Goal: Answer question/provide support: Share knowledge or assist other users

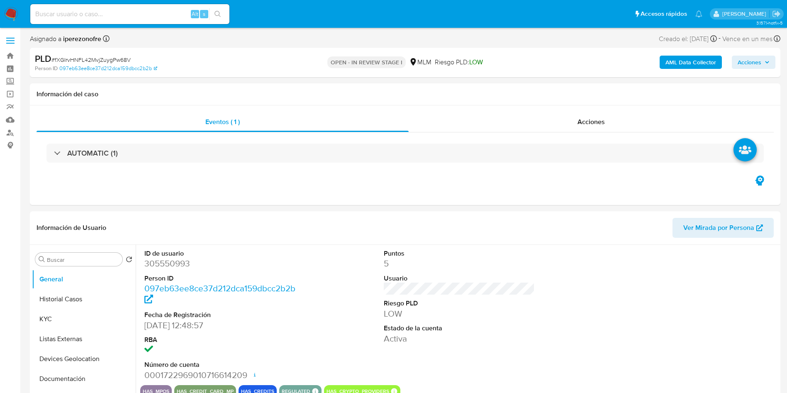
select select "10"
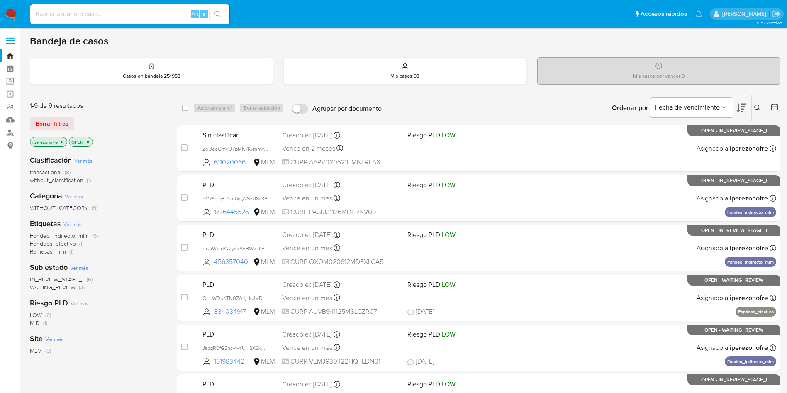
click at [756, 109] on icon at bounding box center [757, 107] width 6 height 6
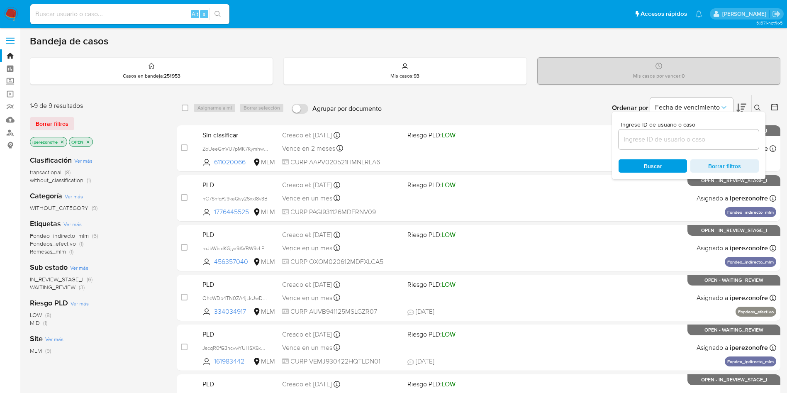
click at [654, 143] on input at bounding box center [688, 139] width 140 height 11
click at [654, 143] on input "161983442" at bounding box center [688, 139] width 140 height 11
type input "161983442"
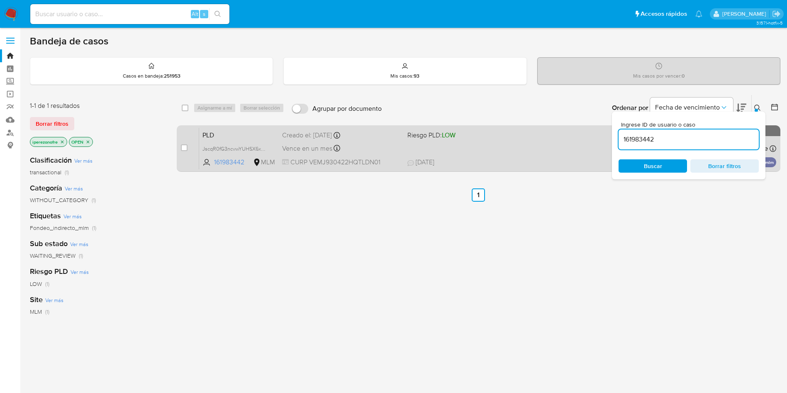
click at [556, 154] on div "PLD JscqR0fG3ncvwYUHSX6xNd14 161983442 MLM Riesgo PLD: LOW Creado el: 12/08/202…" at bounding box center [487, 148] width 577 height 42
click at [182, 146] on input "checkbox" at bounding box center [184, 147] width 7 height 7
checkbox input "true"
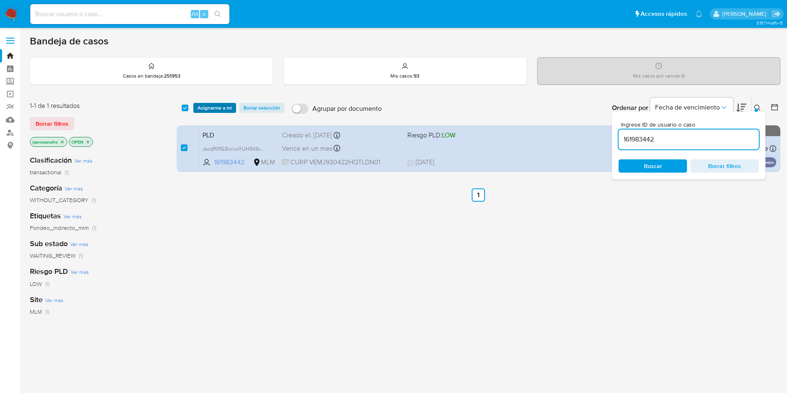
click at [206, 109] on span "Asignarme a mí" at bounding box center [214, 108] width 34 height 8
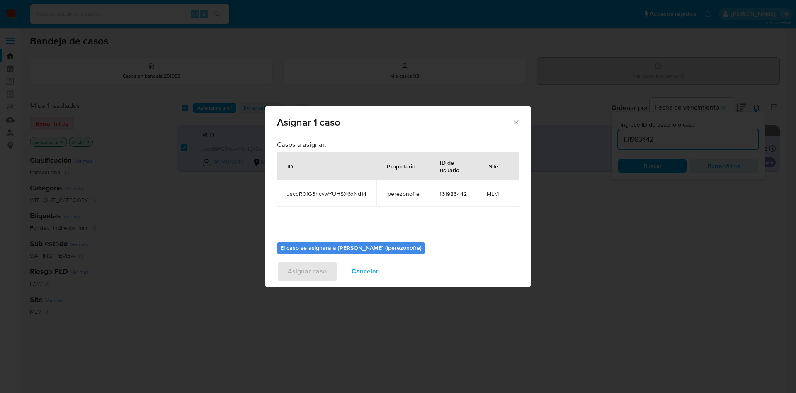
scroll to position [43, 0]
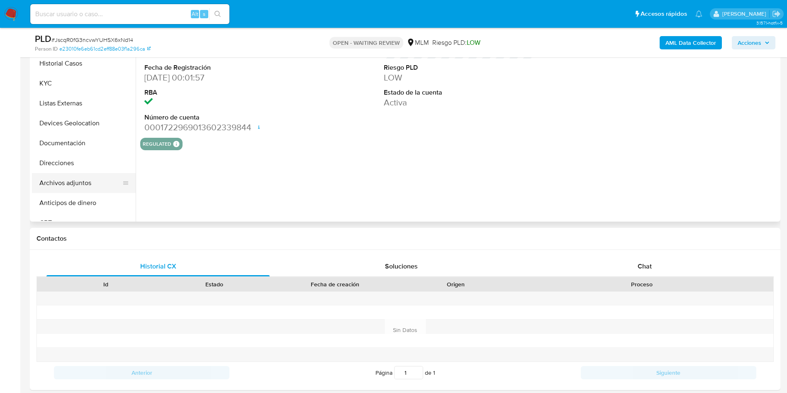
scroll to position [187, 0]
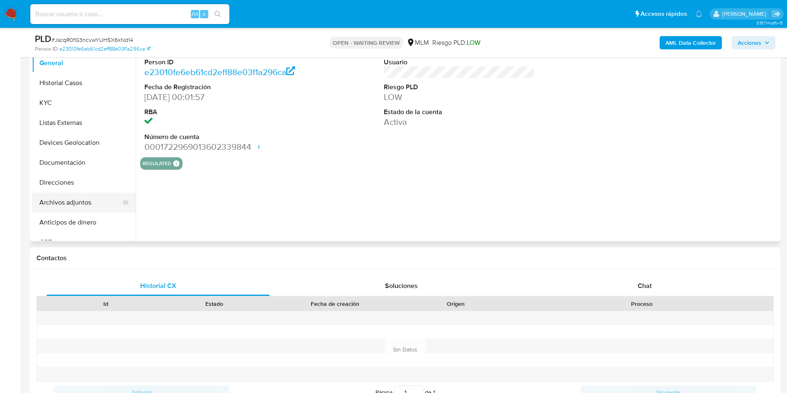
select select "10"
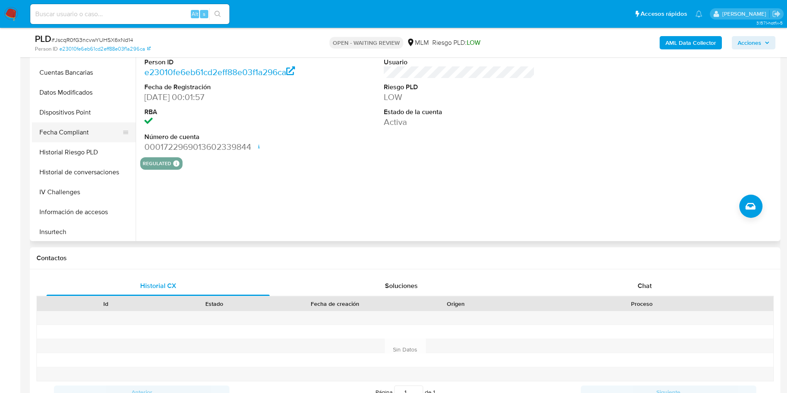
scroll to position [249, 0]
click at [71, 155] on button "Historial de conversaciones" at bounding box center [80, 153] width 97 height 20
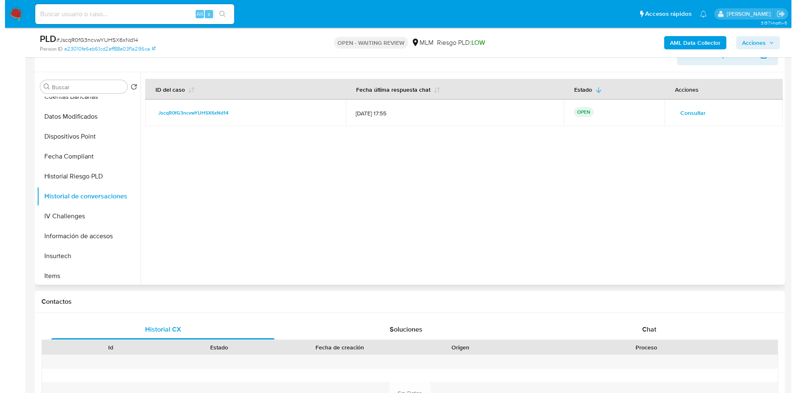
scroll to position [124, 0]
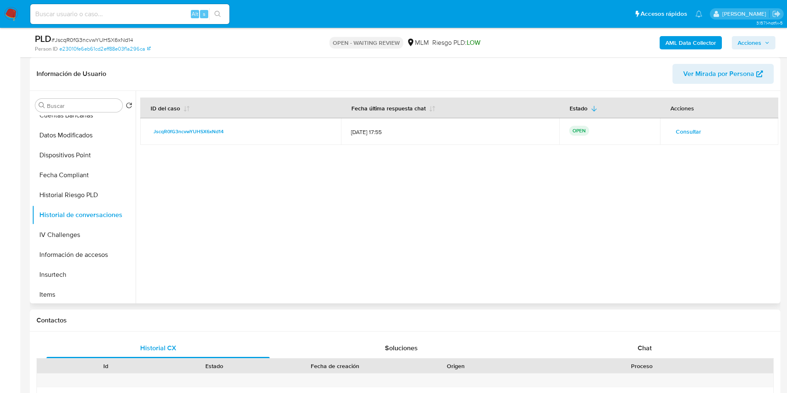
click at [681, 126] on span "Consultar" at bounding box center [687, 132] width 25 height 12
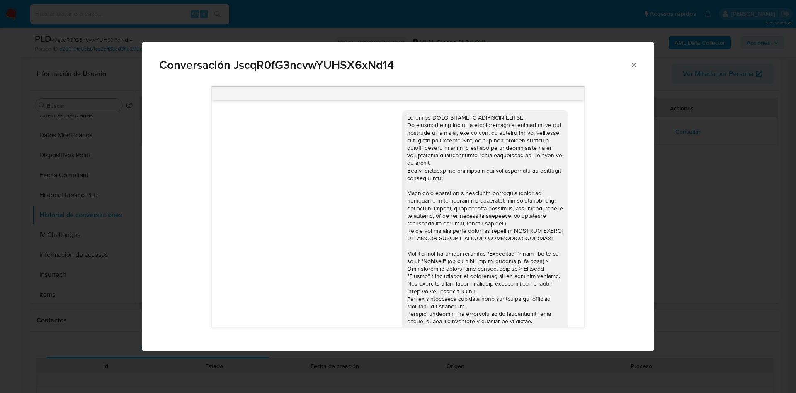
scroll to position [179, 0]
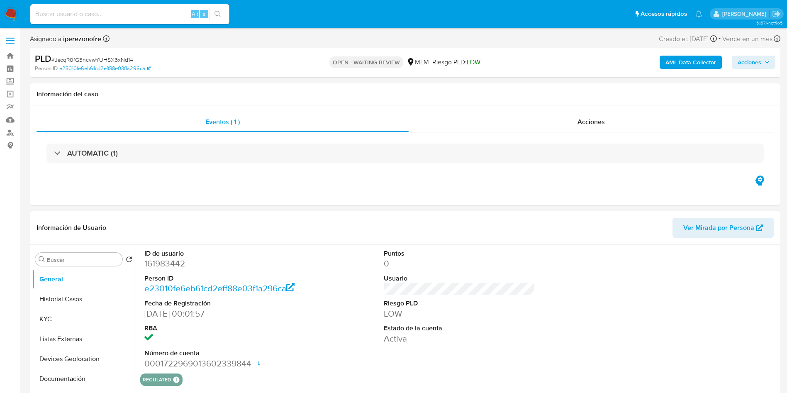
select select "10"
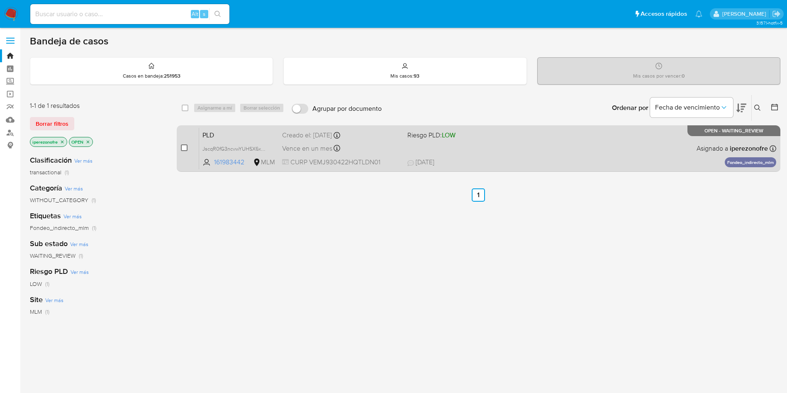
click at [186, 149] on input "checkbox" at bounding box center [184, 147] width 7 height 7
checkbox input "true"
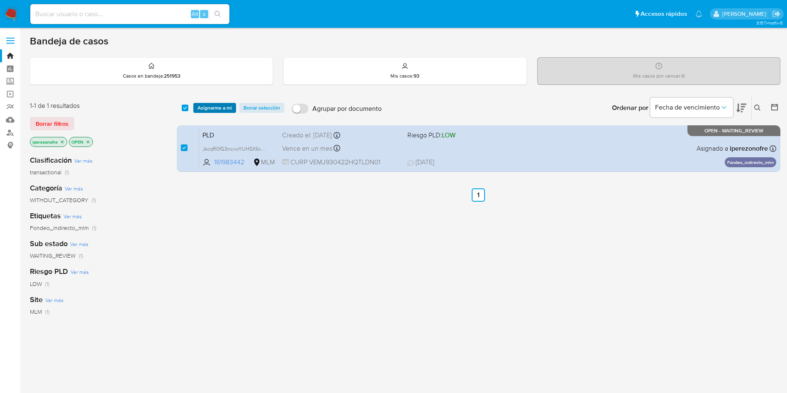
click at [211, 105] on span "Asignarme a mí" at bounding box center [214, 108] width 34 height 8
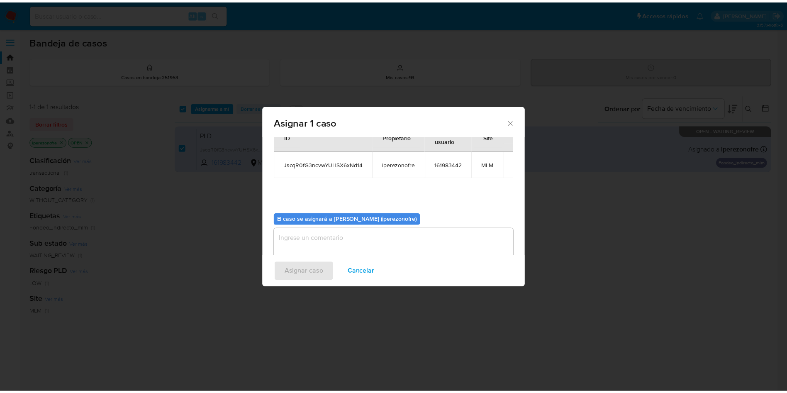
scroll to position [43, 0]
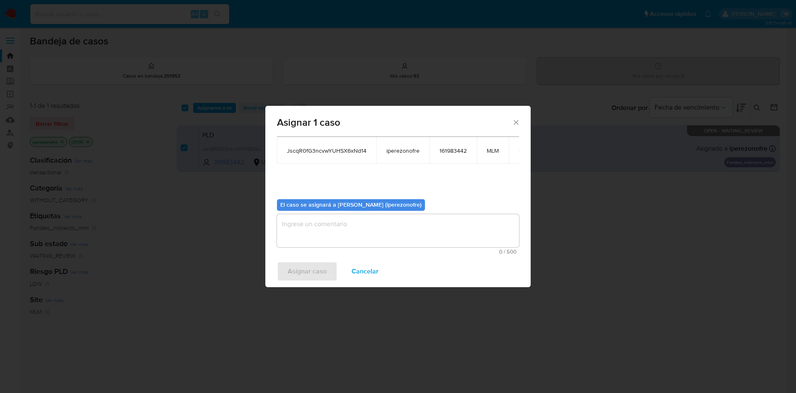
click at [392, 238] on textarea "assign-modal" at bounding box center [398, 230] width 242 height 33
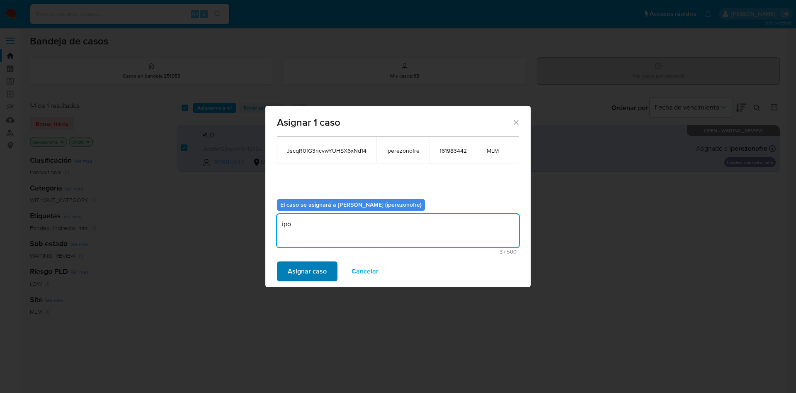
type textarea "ipo"
click at [321, 269] on span "Asignar caso" at bounding box center [307, 271] width 39 height 18
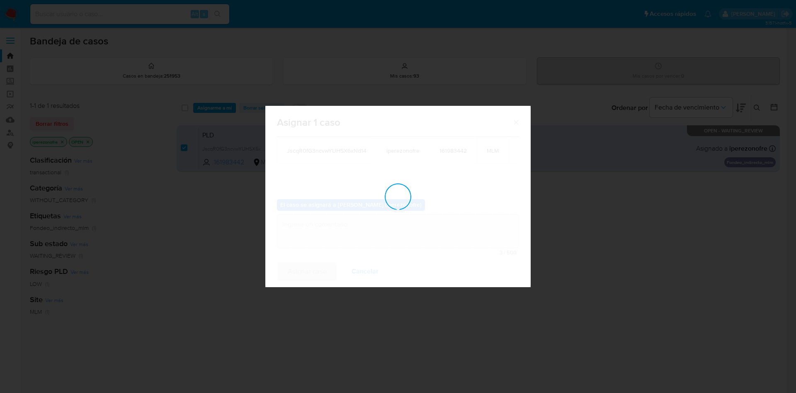
checkbox input "false"
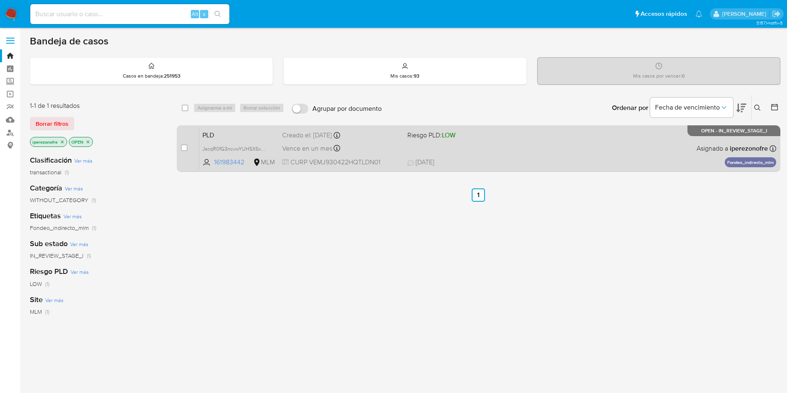
click at [390, 158] on span "CURP VEMJ930422HQTLDN01" at bounding box center [341, 162] width 119 height 9
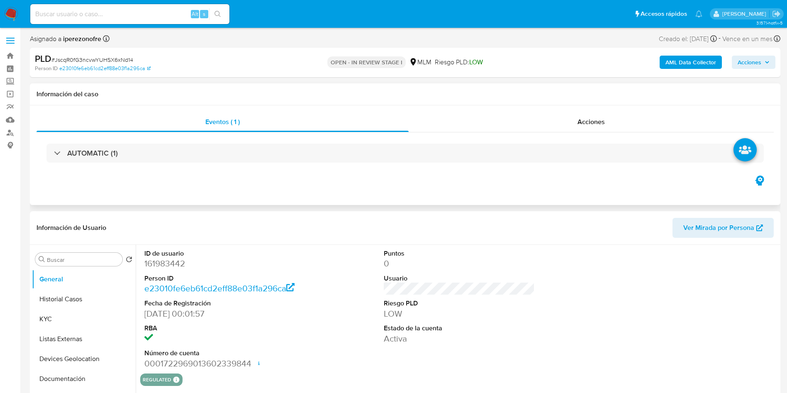
select select "10"
click at [631, 303] on div at bounding box center [699, 309] width 160 height 129
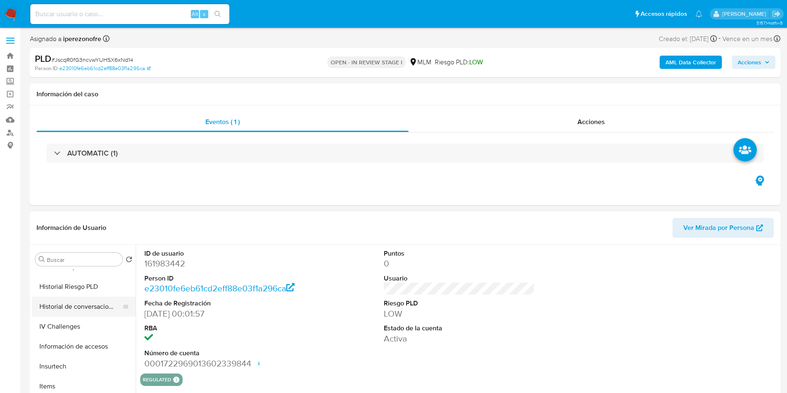
click at [77, 316] on button "Historial de conversaciones" at bounding box center [80, 306] width 97 height 20
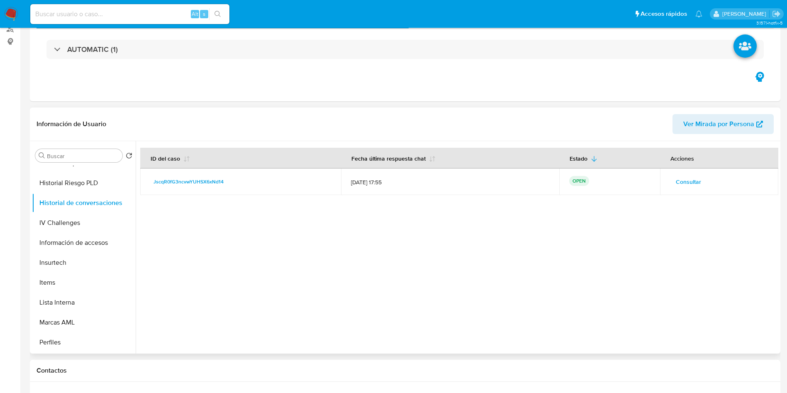
scroll to position [187, 0]
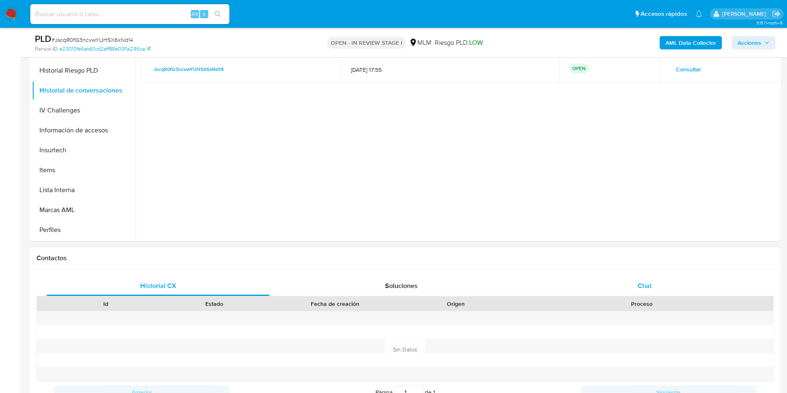
click at [648, 284] on span "Chat" at bounding box center [644, 286] width 14 height 10
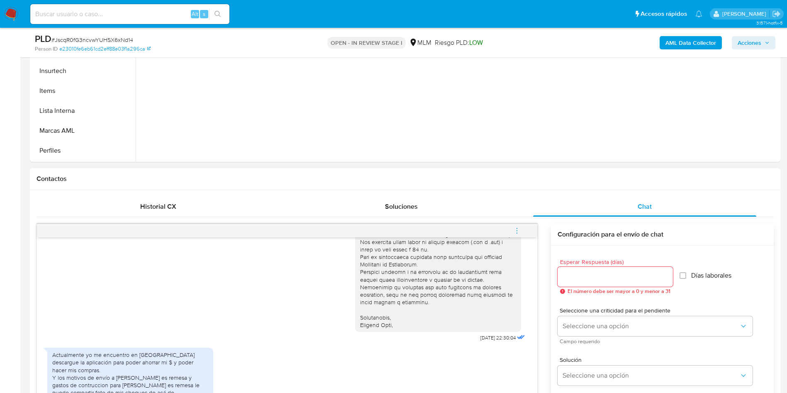
scroll to position [435, 0]
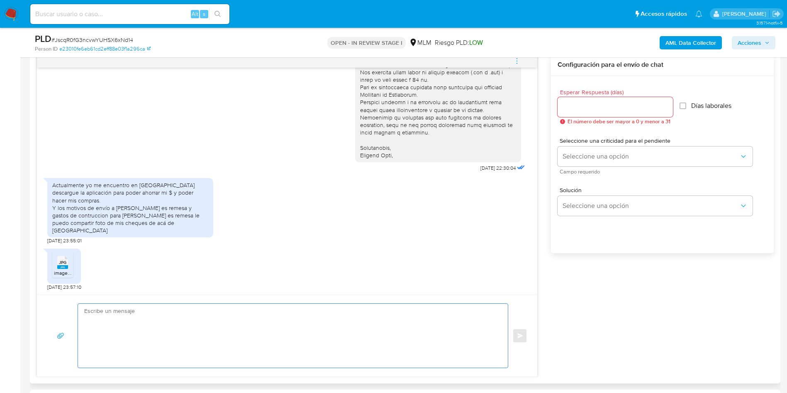
click at [209, 331] on textarea at bounding box center [290, 336] width 413 height 64
paste textarea "Agradecemos mucho tus respuestas. Para la institución es importante conocer a s…"
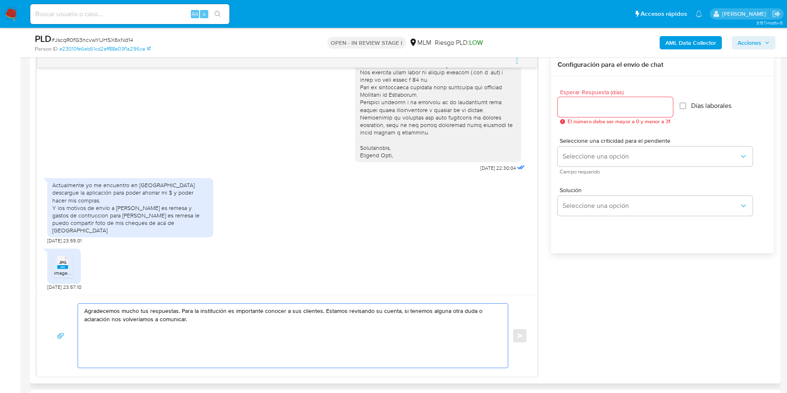
type textarea "Agradecemos mucho tus respuestas. Para la institución es importante conocer a s…"
type input "0"
click at [666, 110] on input "0" at bounding box center [614, 107] width 115 height 11
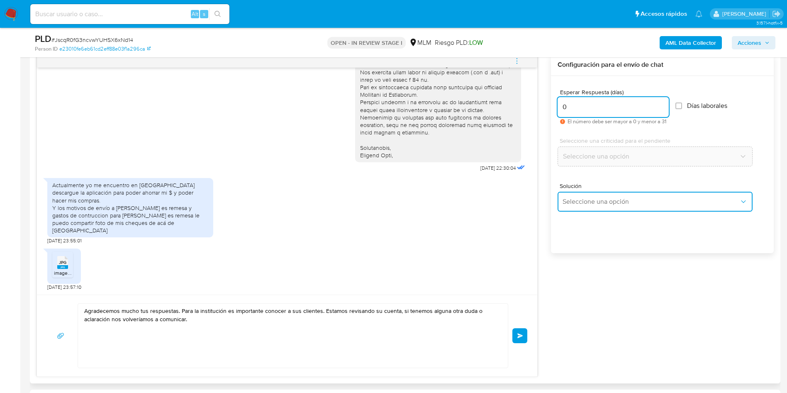
click at [677, 197] on span "Seleccione una opción" at bounding box center [650, 201] width 177 height 8
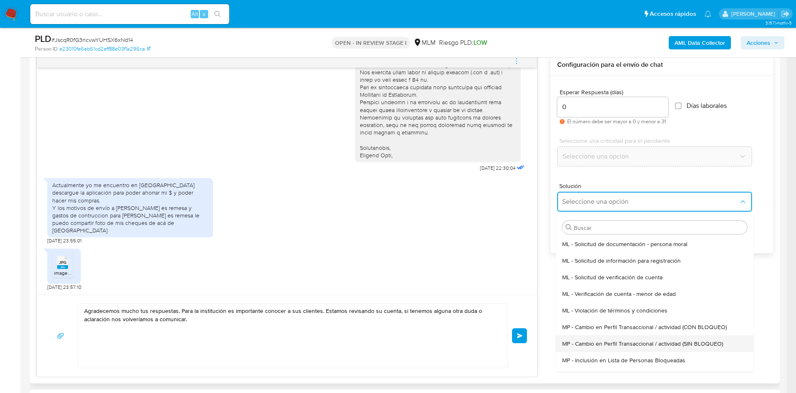
click at [702, 345] on span "MP - Cambio en Perfil Transaccional / actividad (SIN BLOQUEO)" at bounding box center [642, 343] width 161 height 7
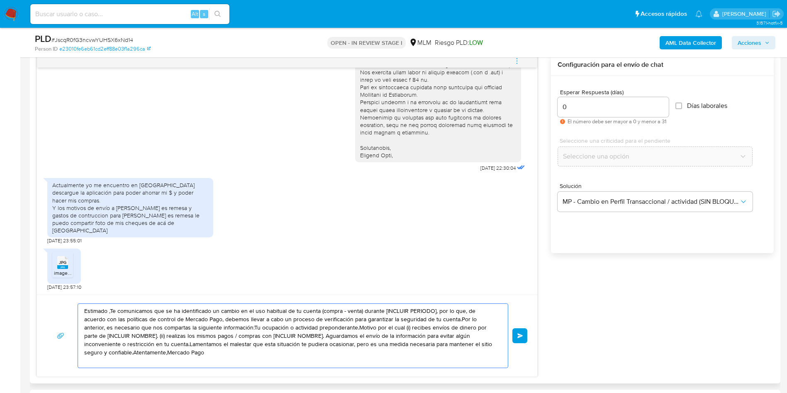
drag, startPoint x: 99, startPoint y: 348, endPoint x: 51, endPoint y: 313, distance: 59.6
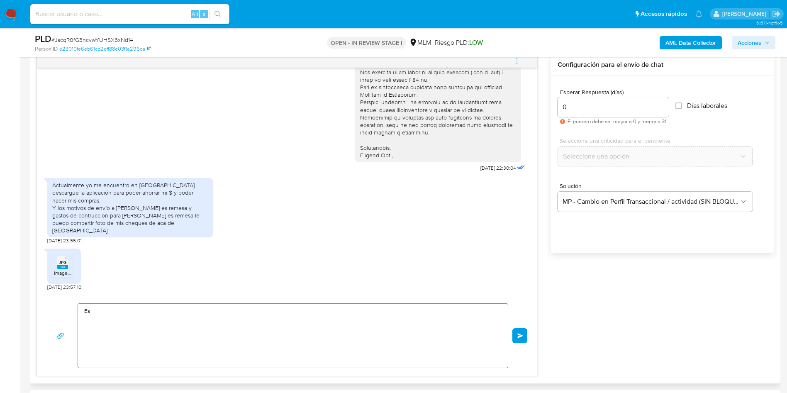
type textarea "E"
paste textarea "Agradecemos mucho tus respuestas. Para la institución es importante conocer a s…"
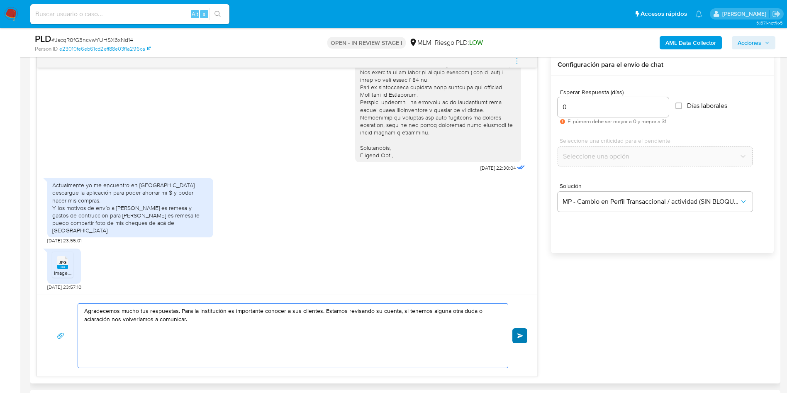
type textarea "Agradecemos mucho tus respuestas. Para la institución es importante conocer a s…"
click at [522, 331] on button "Enviar" at bounding box center [519, 335] width 15 height 15
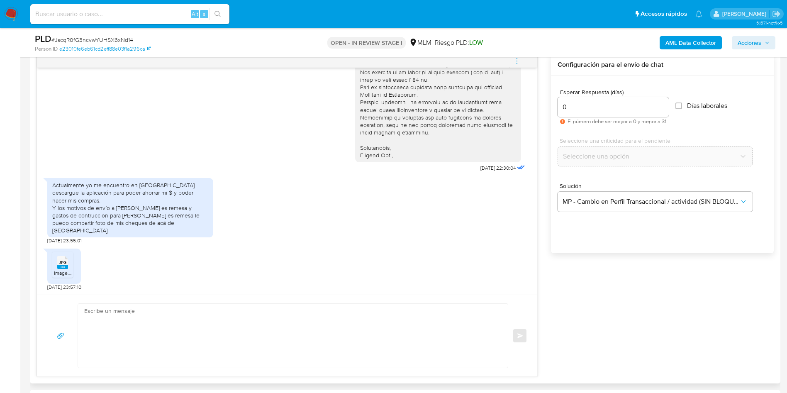
scroll to position [233, 0]
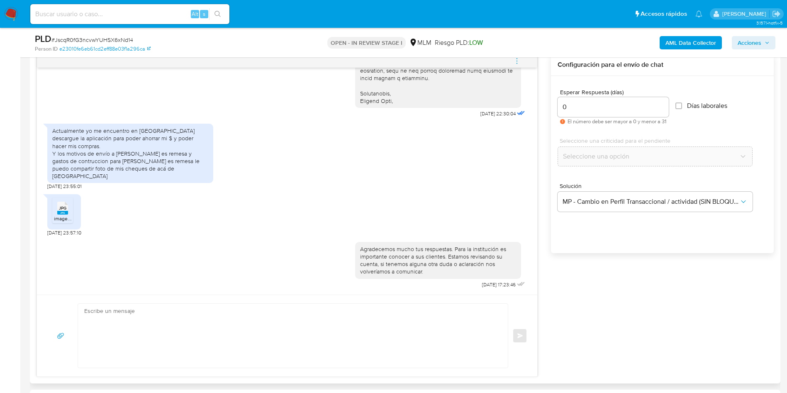
click at [341, 183] on div "Actualmente yo me encuentro en Estados Unidos descargue la aplicación para pode…" at bounding box center [286, 154] width 479 height 70
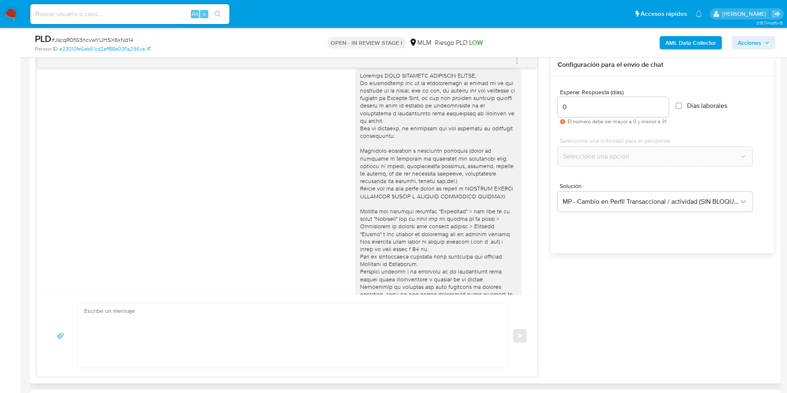
scroll to position [0, 0]
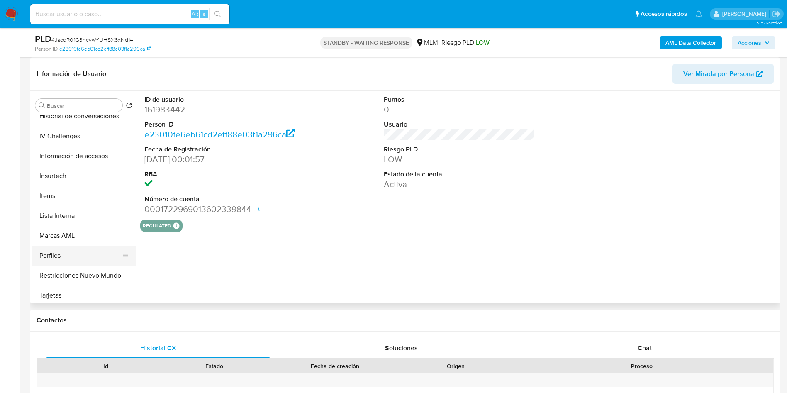
scroll to position [350, 0]
select select "10"
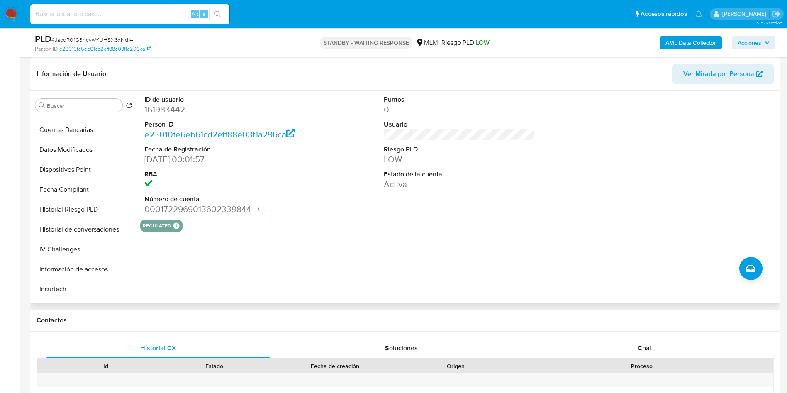
scroll to position [226, 0]
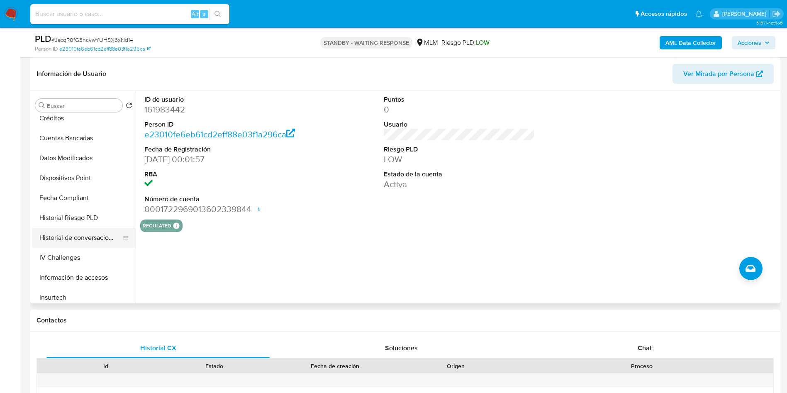
click at [77, 238] on button "Historial de conversaciones" at bounding box center [80, 238] width 97 height 20
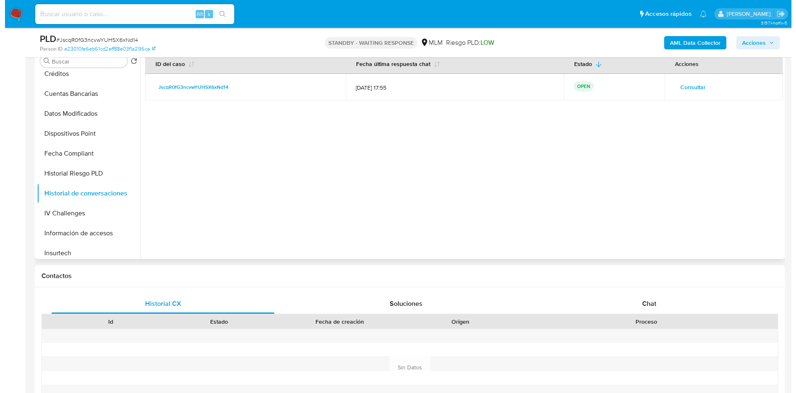
scroll to position [187, 0]
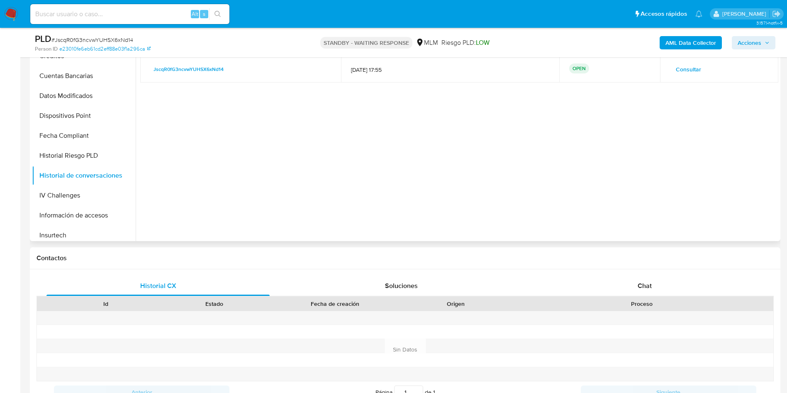
click at [682, 67] on span "Consultar" at bounding box center [687, 69] width 25 height 12
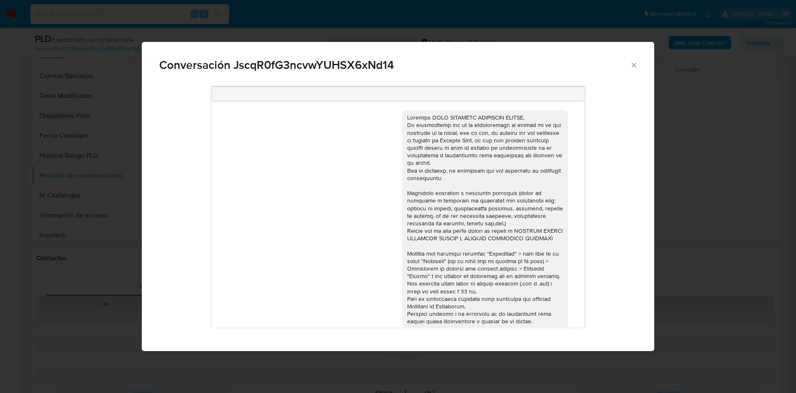
scroll to position [234, 0]
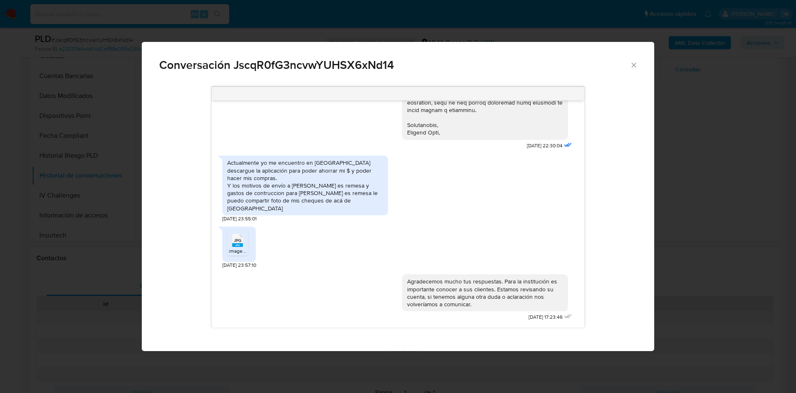
click at [227, 239] on div "JPG JPG image.jpg" at bounding box center [239, 243] width 34 height 35
click at [236, 244] on rect "Comunicación" at bounding box center [237, 245] width 11 height 4
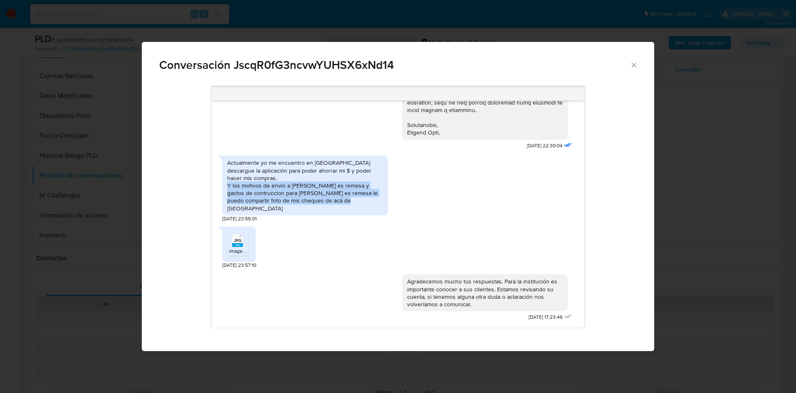
drag, startPoint x: 234, startPoint y: 193, endPoint x: 337, endPoint y: 210, distance: 104.3
click at [337, 210] on div "Actualmente yo me encuentro en Estados Unidos descargue la aplicación para pode…" at bounding box center [305, 185] width 156 height 53
copy div "os motivos de envío a Abigail es remesa y gastos de contruccion para Jessica es…"
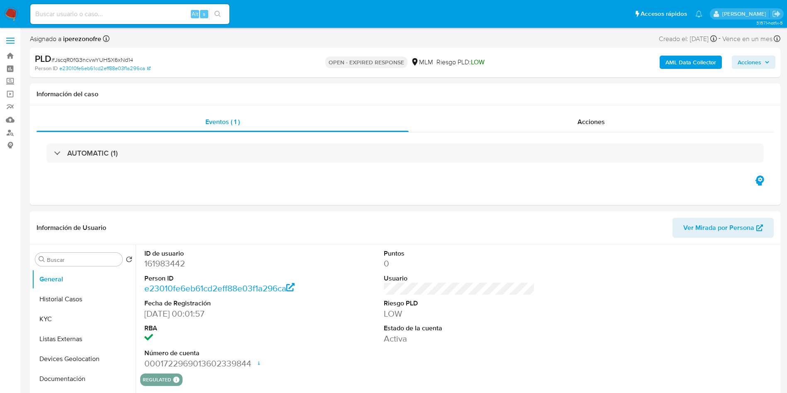
select select "10"
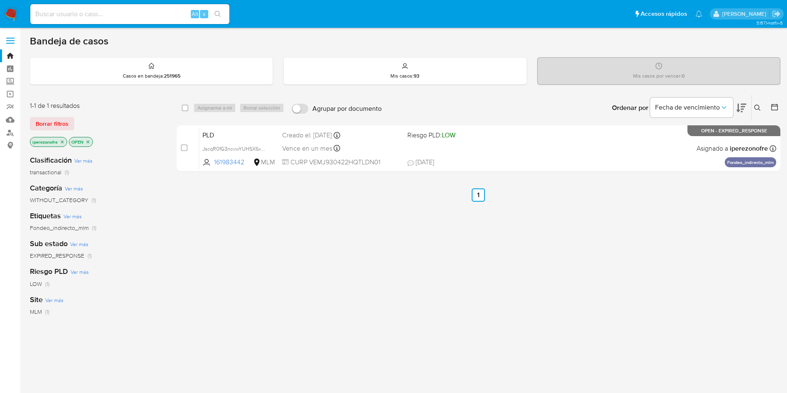
click at [754, 105] on icon at bounding box center [757, 107] width 7 height 7
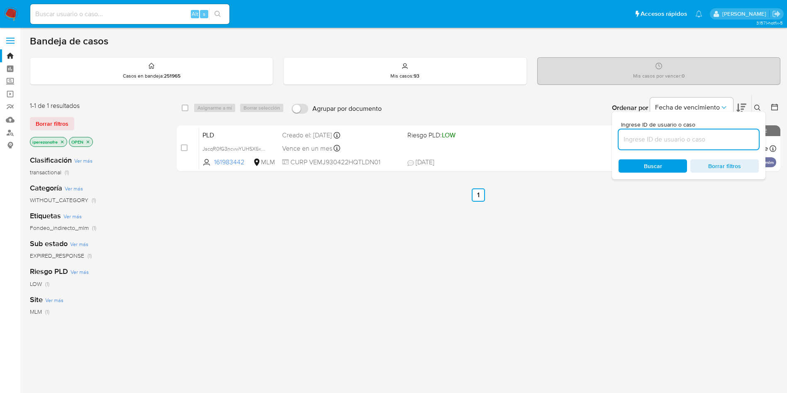
click at [694, 142] on input at bounding box center [688, 139] width 140 height 11
type input "1096217259"
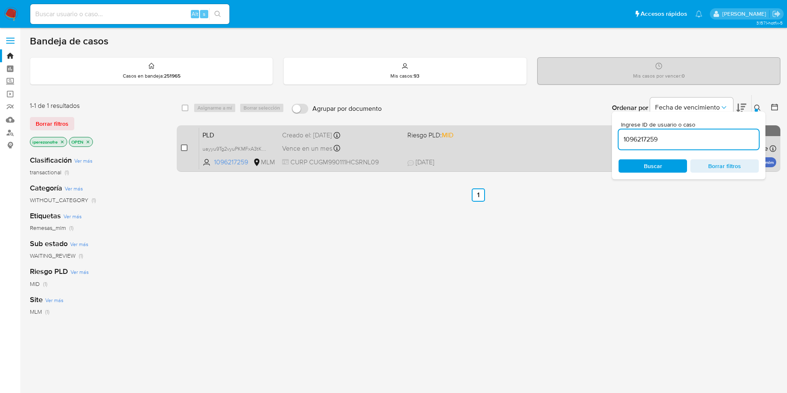
click at [184, 148] on input "checkbox" at bounding box center [184, 147] width 7 height 7
checkbox input "true"
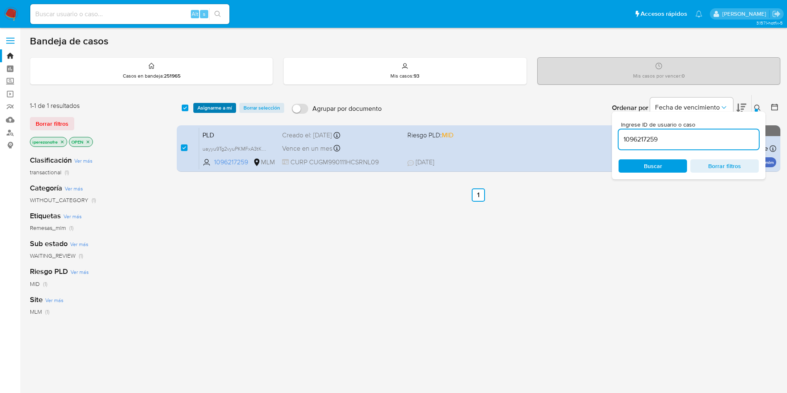
click at [203, 107] on span "Asignarme a mí" at bounding box center [214, 108] width 34 height 8
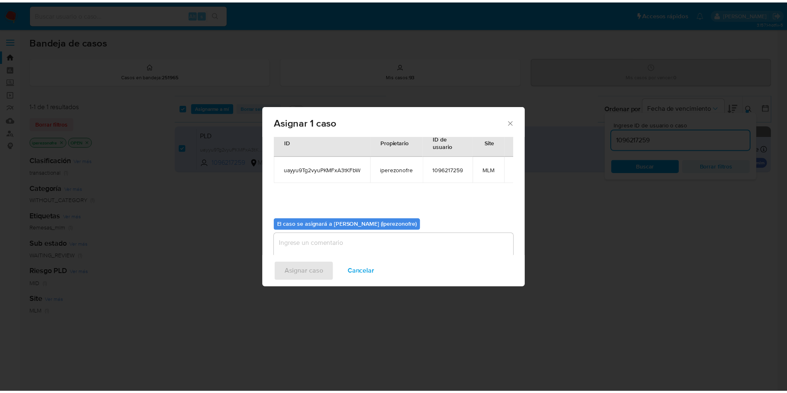
scroll to position [43, 0]
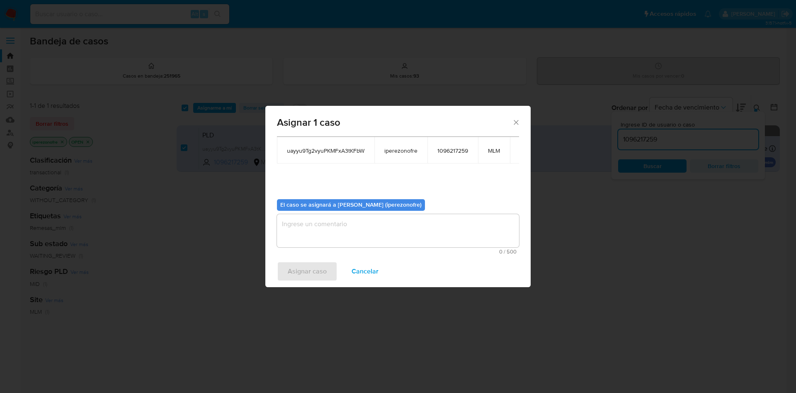
drag, startPoint x: 401, startPoint y: 209, endPoint x: 409, endPoint y: 225, distance: 17.6
click at [401, 209] on div "El caso se asignará a Ivonne Perez (iperezonofre)" at bounding box center [351, 205] width 148 height 12
click at [409, 225] on textarea "assign-modal" at bounding box center [398, 230] width 242 height 33
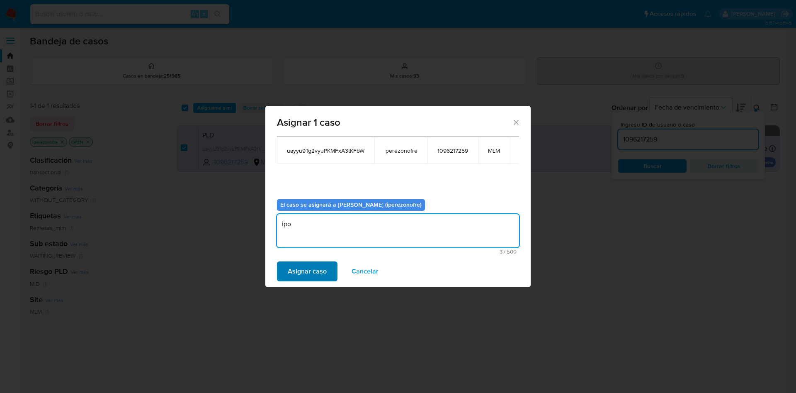
type textarea "ipo"
click at [313, 274] on span "Asignar caso" at bounding box center [307, 271] width 39 height 18
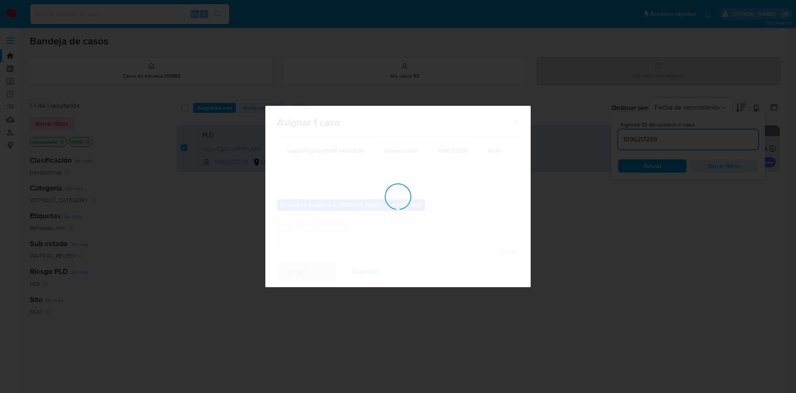
checkbox input "false"
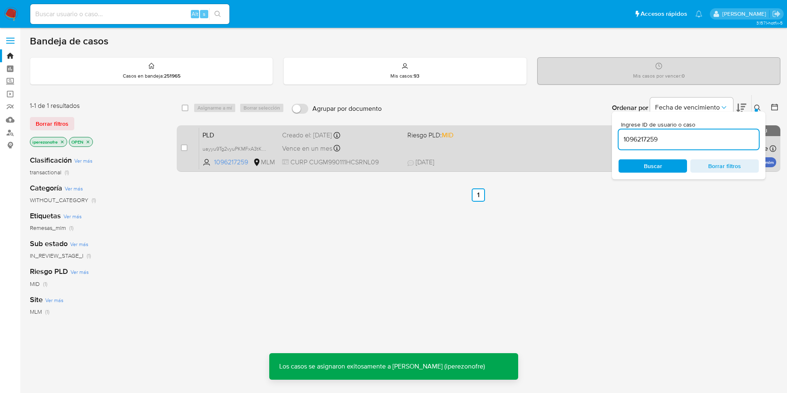
click at [411, 153] on div "PLD uayyu9Tg2vyuPKMFxA3tKFbW 1096217259 MLM Riesgo PLD: MID Creado el: 12/08/20…" at bounding box center [487, 148] width 577 height 42
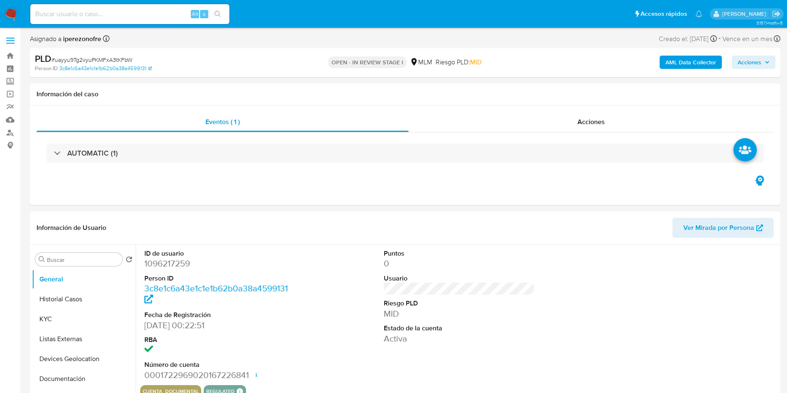
select select "10"
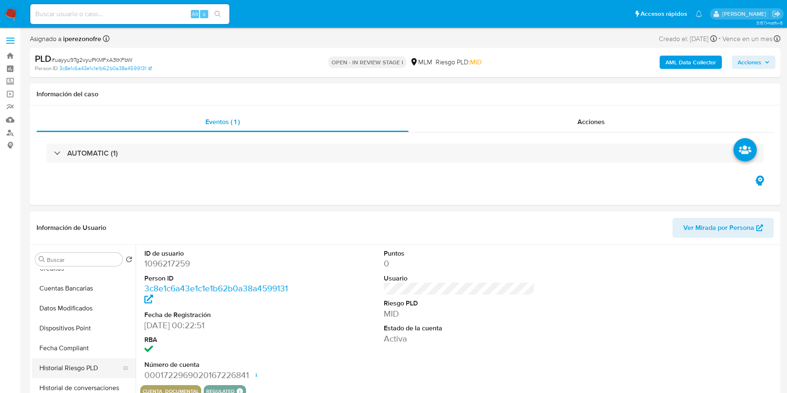
scroll to position [249, 0]
click at [79, 366] on button "Historial de conversaciones" at bounding box center [80, 369] width 97 height 20
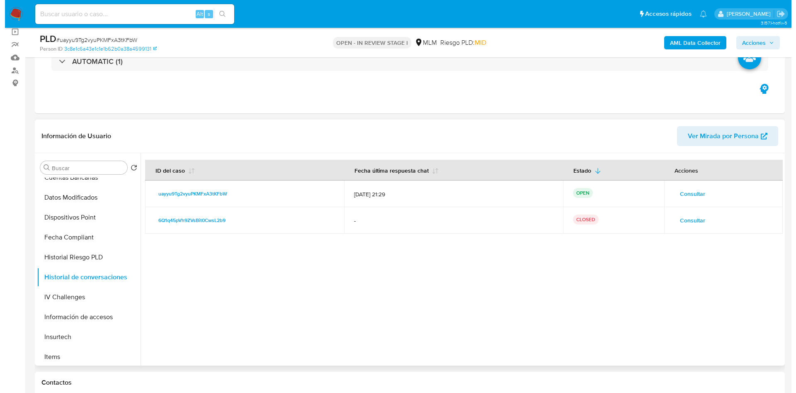
scroll to position [124, 0]
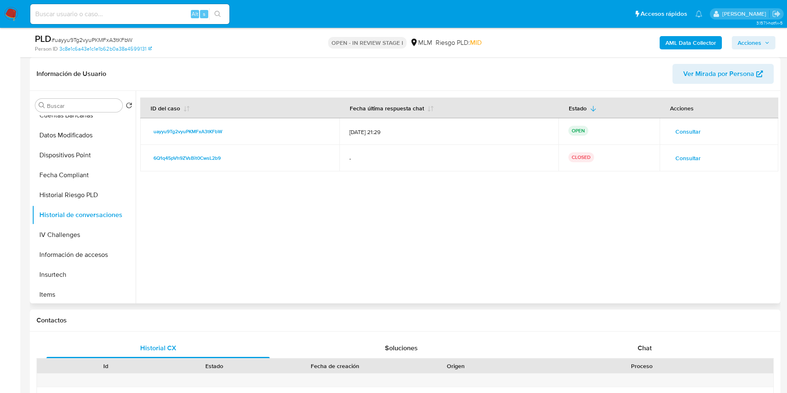
click at [680, 127] on span "Consultar" at bounding box center [687, 132] width 25 height 12
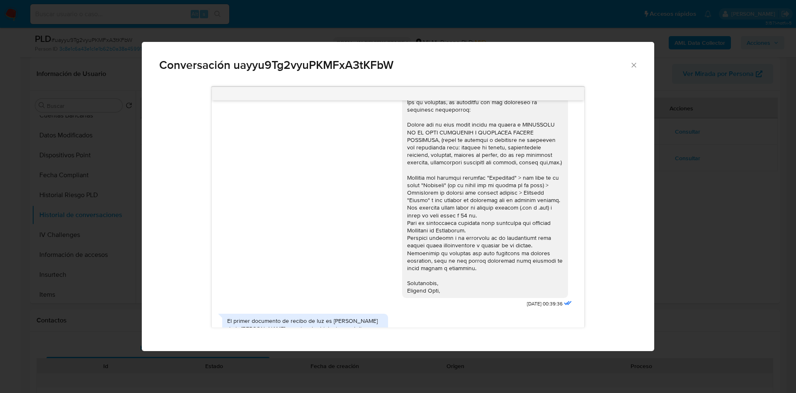
scroll to position [0, 0]
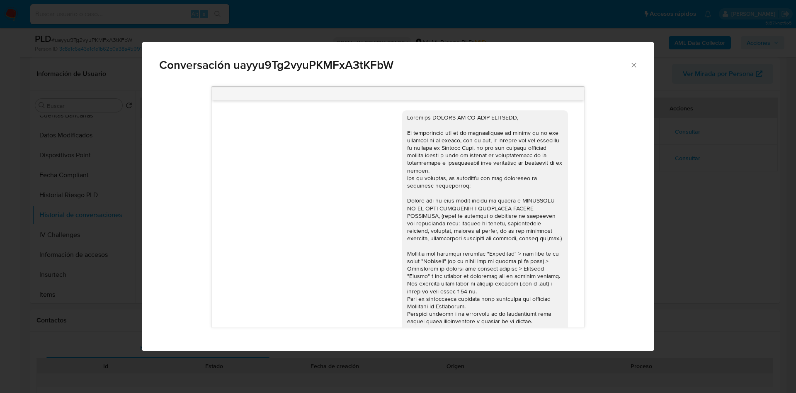
click at [379, 195] on div "[DATE] 00:39:36" at bounding box center [397, 244] width 351 height 281
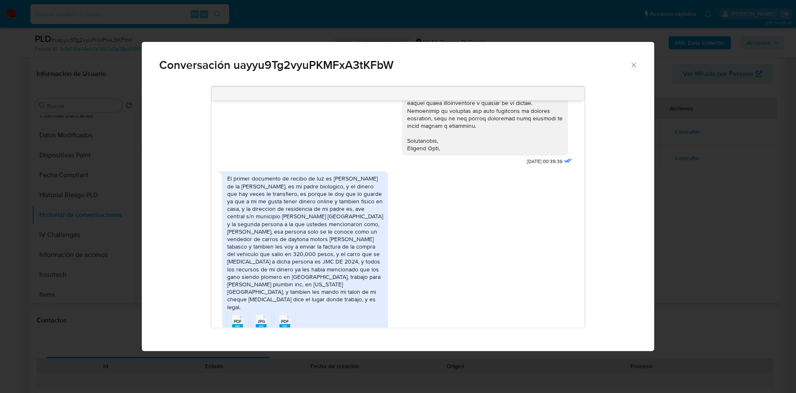
scroll to position [229, 0]
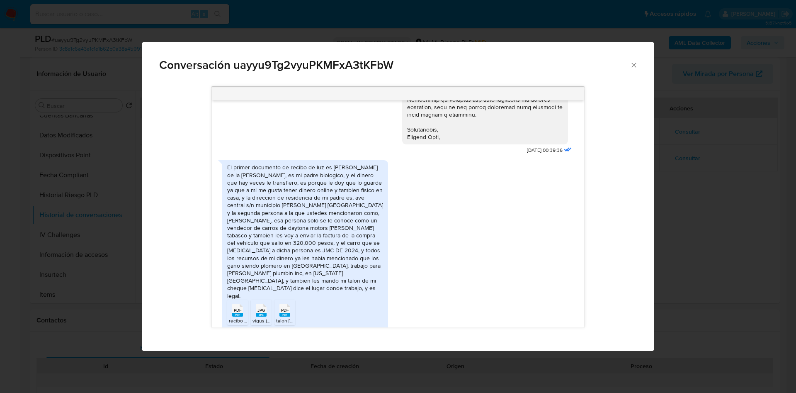
click at [236, 313] on rect "Comunicación" at bounding box center [237, 315] width 11 height 4
click at [259, 307] on span "JPG" at bounding box center [260, 309] width 7 height 5
click at [286, 307] on span "PDF" at bounding box center [285, 309] width 8 height 5
click at [357, 211] on div "El primer documento de recibo de luz es [PERSON_NAME] de la [PERSON_NAME], es m…" at bounding box center [305, 231] width 156 height 136
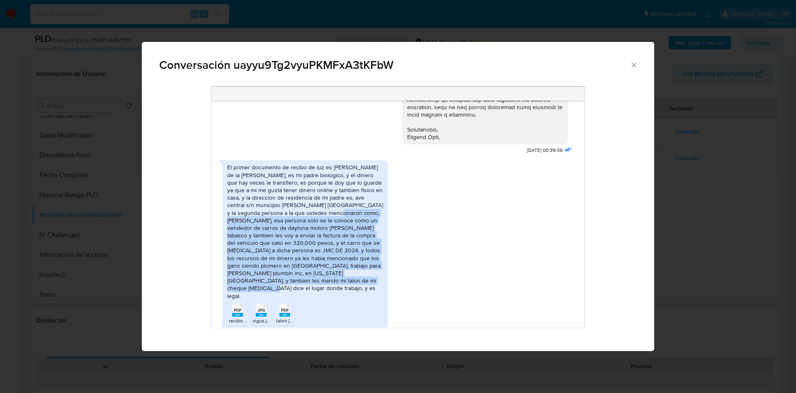
drag, startPoint x: 310, startPoint y: 211, endPoint x: 363, endPoint y: 279, distance: 85.7
click at [363, 279] on div "El primer documento de recibo de luz es [PERSON_NAME] de la [PERSON_NAME], es m…" at bounding box center [305, 231] width 156 height 136
copy div "[PERSON_NAME], esa persona solo se le conoce como un vendedor de carros de dayt…"
